Goal: Find specific page/section: Find specific page/section

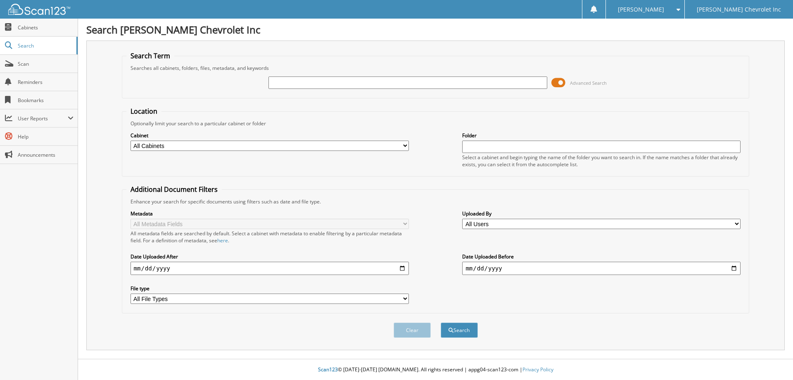
click at [275, 88] on input "text" at bounding box center [407, 82] width 278 height 12
click at [214, 83] on div "Advanced Search" at bounding box center [435, 82] width 619 height 22
drag, startPoint x: 274, startPoint y: 81, endPoint x: 189, endPoint y: 84, distance: 85.5
click at [274, 81] on input "text" at bounding box center [407, 82] width 278 height 12
type input "929852"
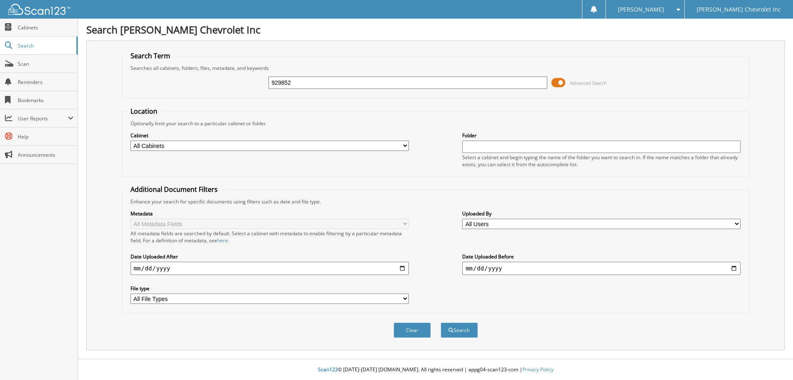
click at [441, 322] on button "Search" at bounding box center [459, 329] width 37 height 15
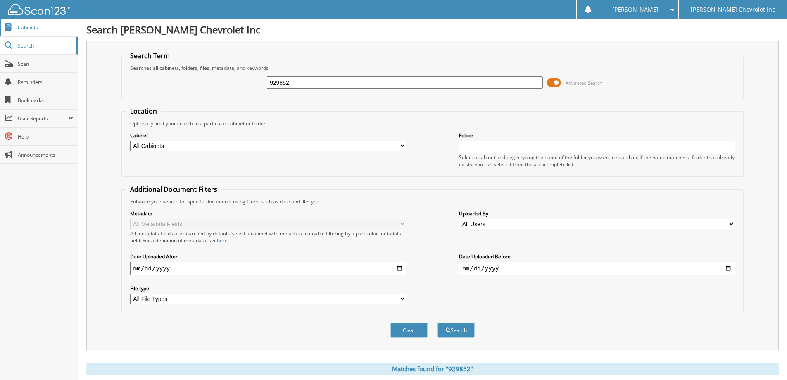
click at [50, 30] on span "Cabinets" at bounding box center [46, 27] width 56 height 7
